Goal: Task Accomplishment & Management: Use online tool/utility

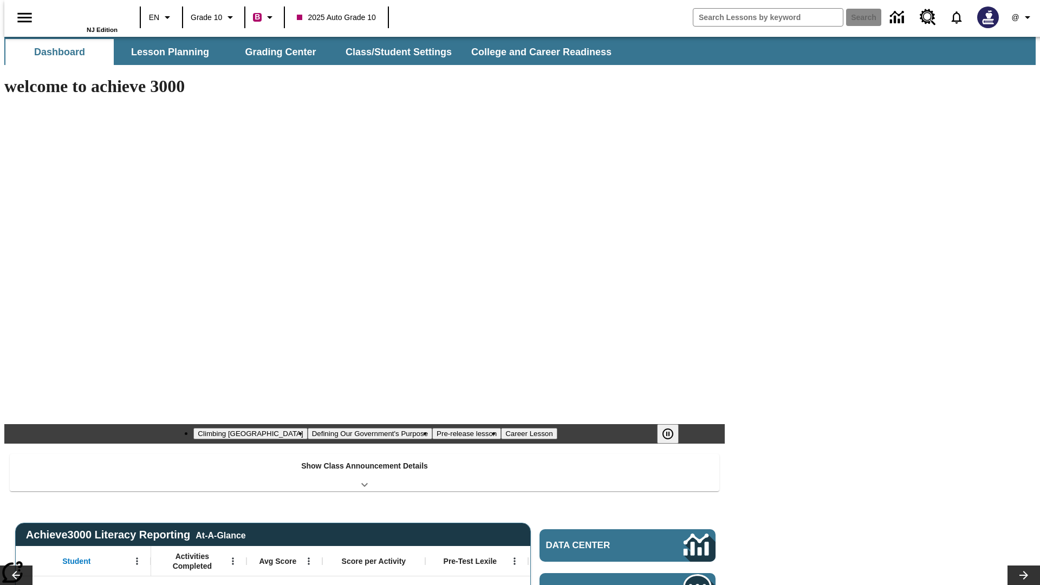
type input "-1"
click at [276, 52] on button "Grading Center" at bounding box center [281, 52] width 108 height 26
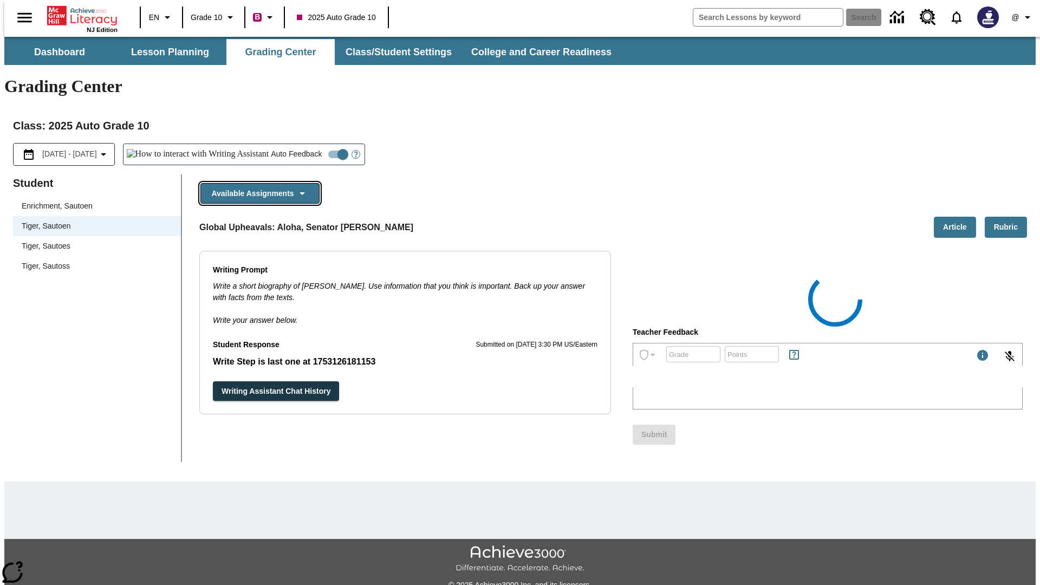
click at [257, 183] on button "Available Assignments" at bounding box center [259, 193] width 119 height 21
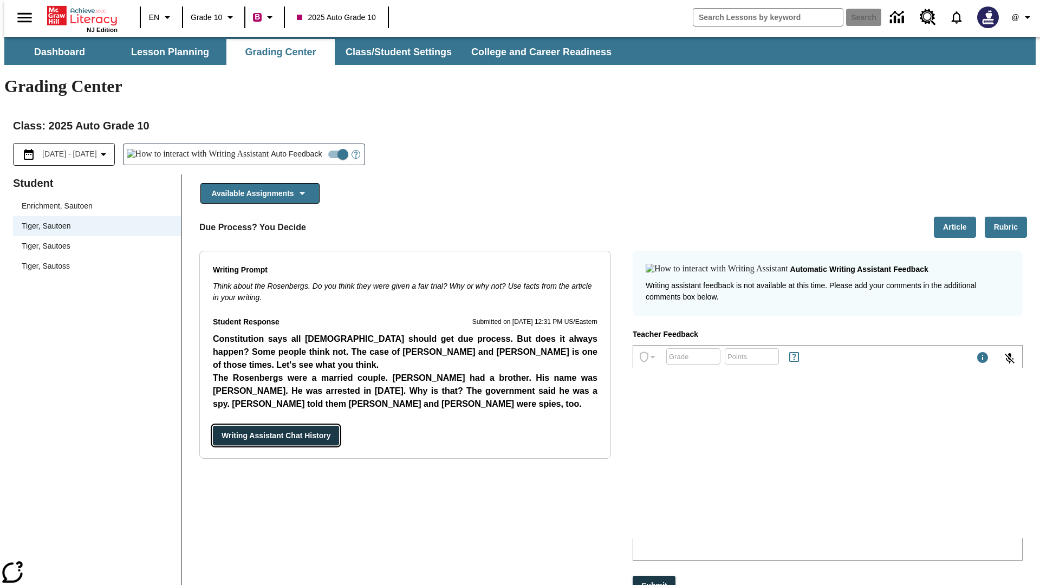
click at [213, 426] on button "Writing Assistant Chat History" at bounding box center [276, 436] width 126 height 20
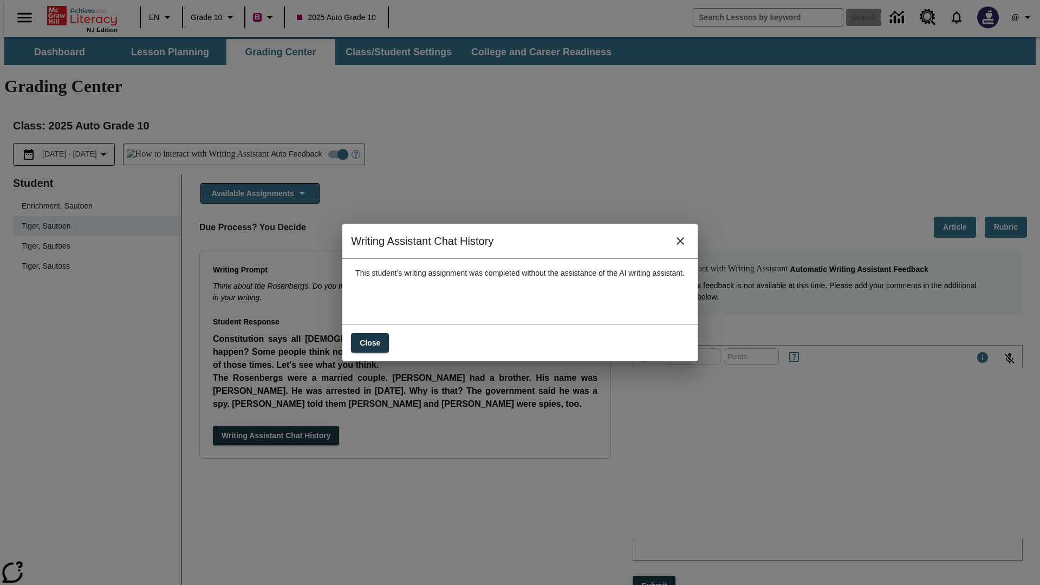
click at [684, 245] on icon "close" at bounding box center [681, 241] width 8 height 8
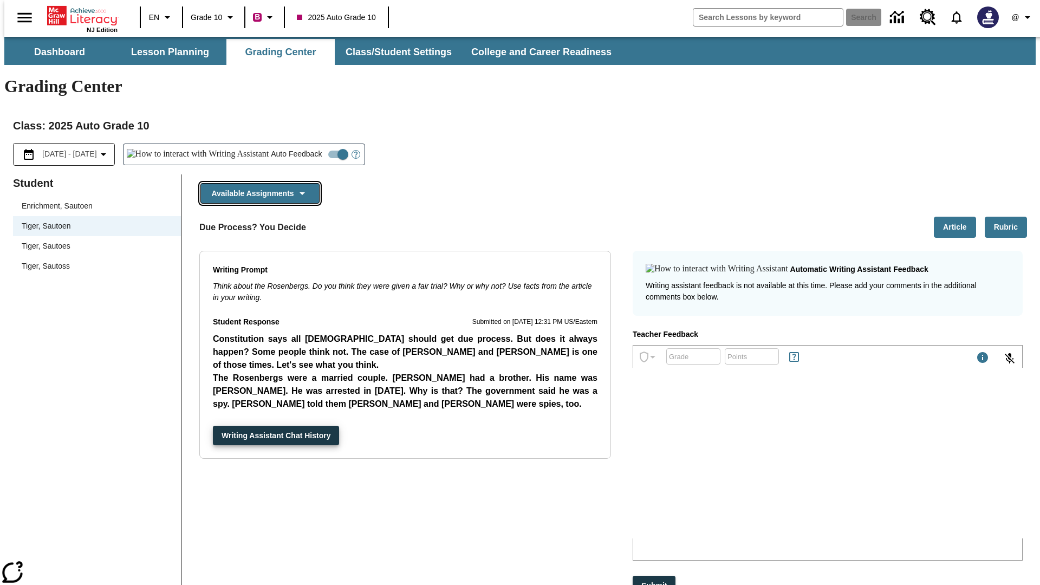
click at [257, 183] on button "Available Assignments" at bounding box center [259, 193] width 119 height 21
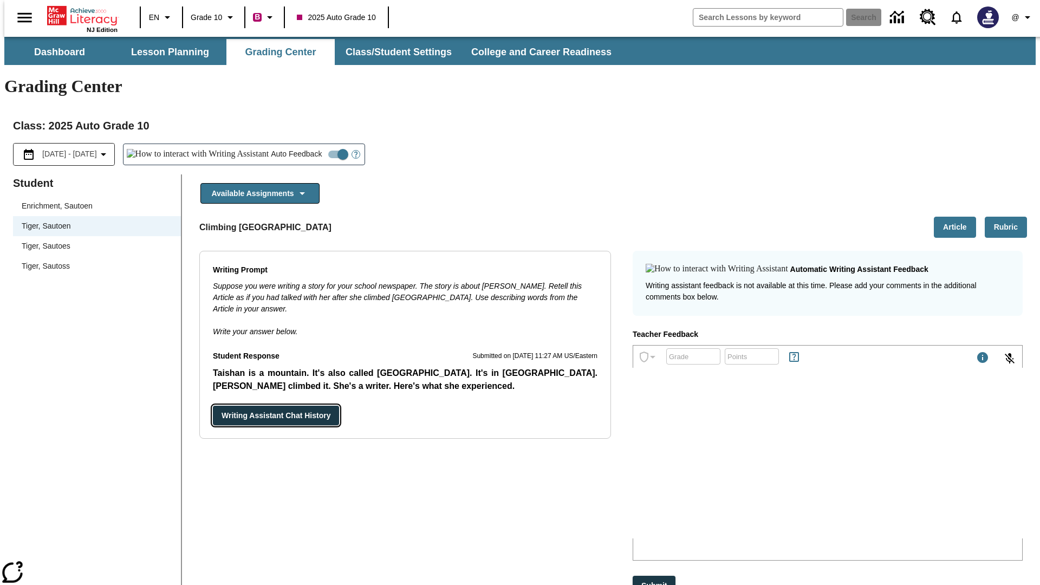
click at [213, 406] on button "Writing Assistant Chat History" at bounding box center [276, 416] width 126 height 20
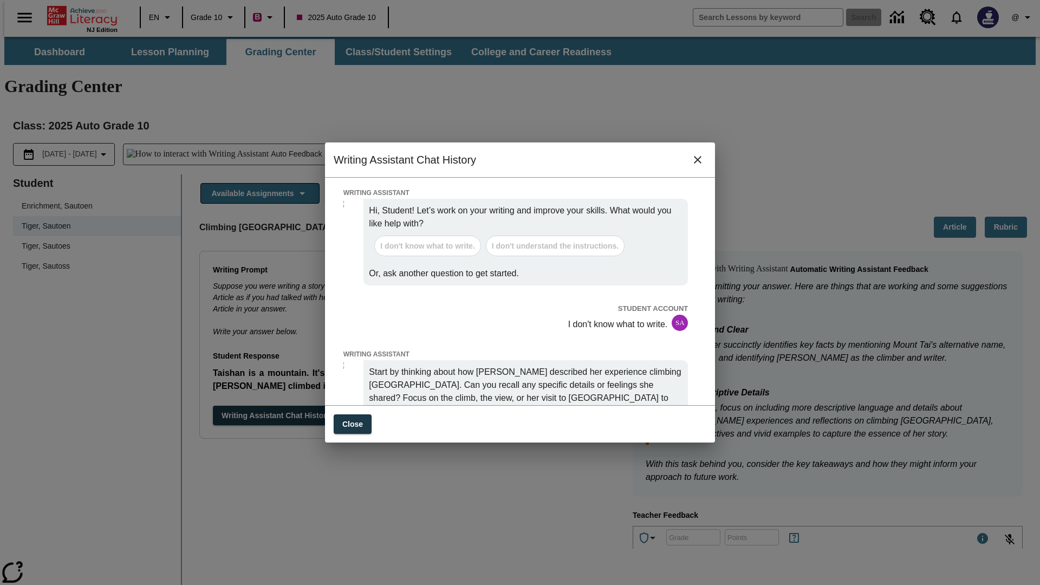
click at [698, 164] on icon "close" at bounding box center [698, 160] width 8 height 8
